Goal: Check status: Check status

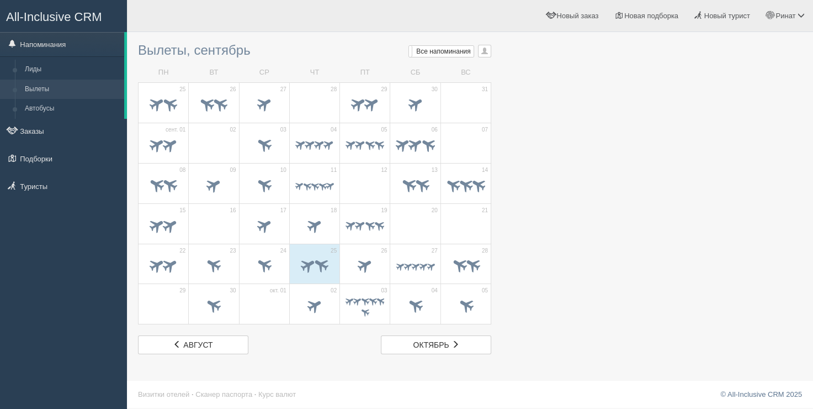
click at [225, 33] on div at bounding box center [470, 22] width 664 height 32
click at [174, 50] on h3 "Вылеты, сентябрь Мои напоминания Мои Все напоминания Все Все напоминания Все Мо…" at bounding box center [314, 50] width 353 height 14
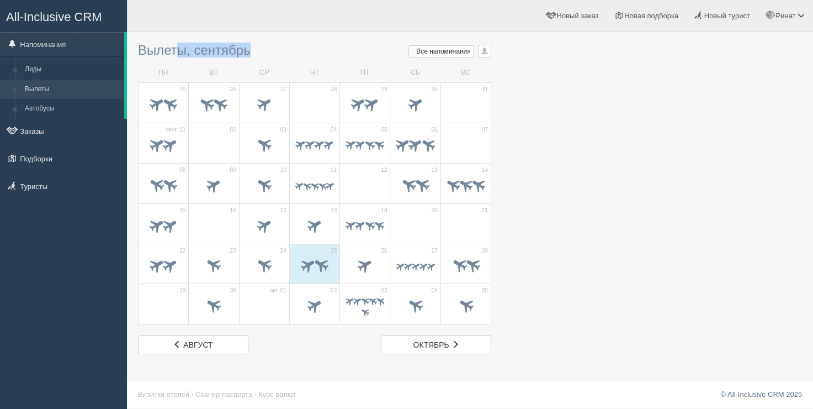
click at [217, 72] on td "ВТ" at bounding box center [214, 72] width 50 height 19
click at [251, 44] on h3 "Вылеты, сентябрь Мои напоминания Мои Все напоминания Все Все напоминания Все Мо…" at bounding box center [314, 50] width 353 height 14
click at [525, 120] on div at bounding box center [470, 196] width 664 height 316
click at [160, 25] on div "[PERSON_NAME] Мой профиль Моя аналитика Для туристов Помощь" at bounding box center [470, 16] width 686 height 32
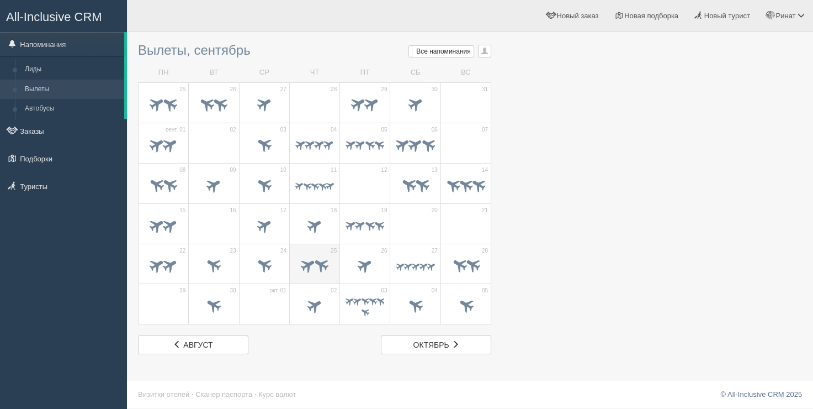
click at [319, 268] on span at bounding box center [321, 265] width 18 height 18
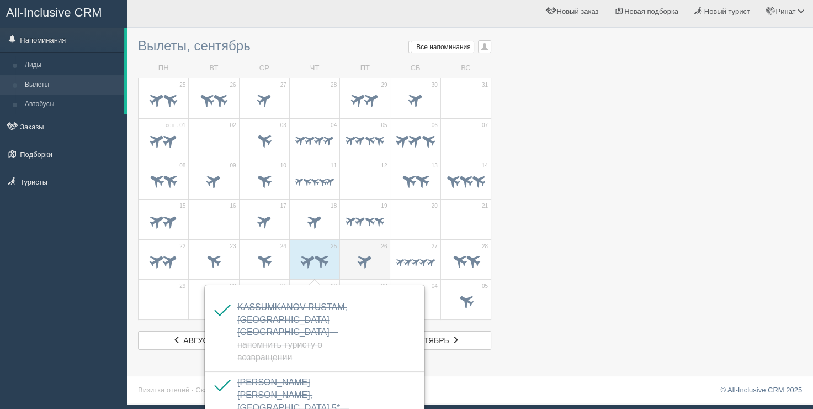
click at [358, 247] on td "26" at bounding box center [365, 259] width 50 height 40
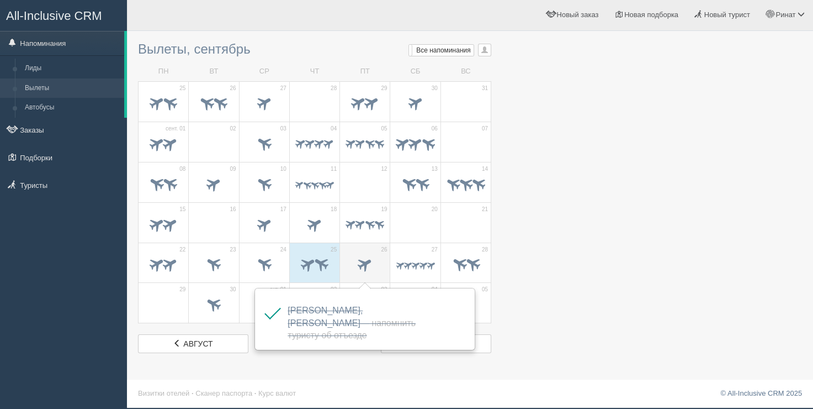
scroll to position [1, 0]
click at [409, 254] on div at bounding box center [415, 265] width 39 height 23
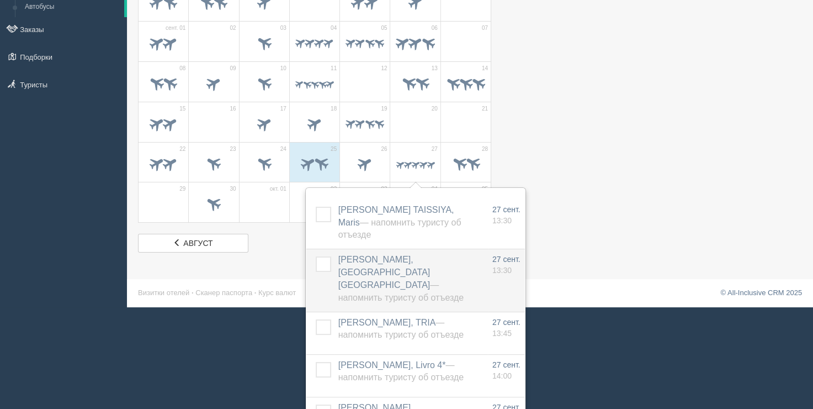
scroll to position [132, 0]
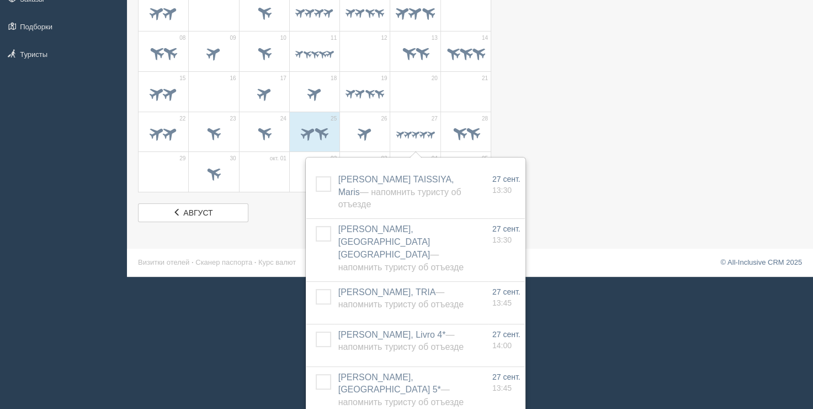
click at [575, 144] on div at bounding box center [470, 64] width 664 height 316
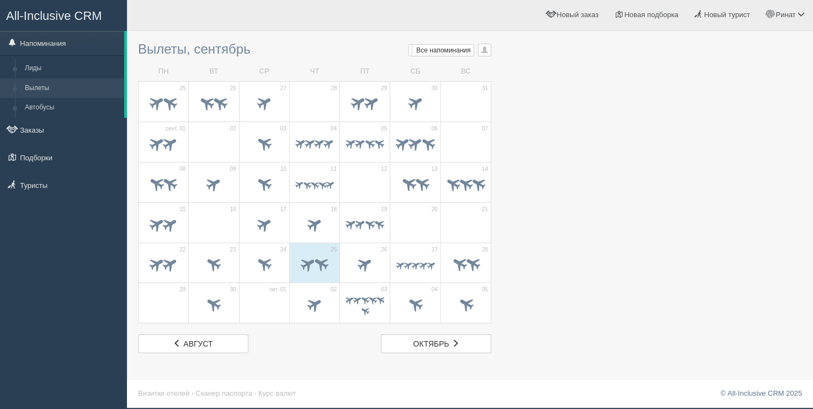
scroll to position [1, 0]
